Goal: Information Seeking & Learning: Learn about a topic

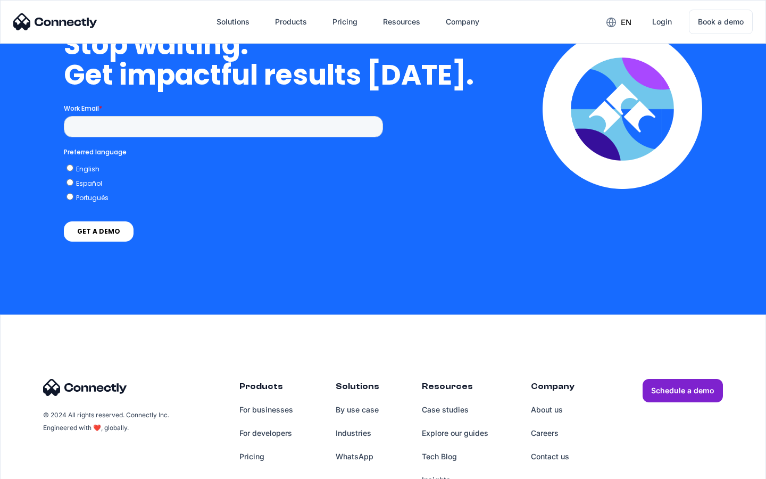
scroll to position [3094, 0]
